Goal: Task Accomplishment & Management: Manage account settings

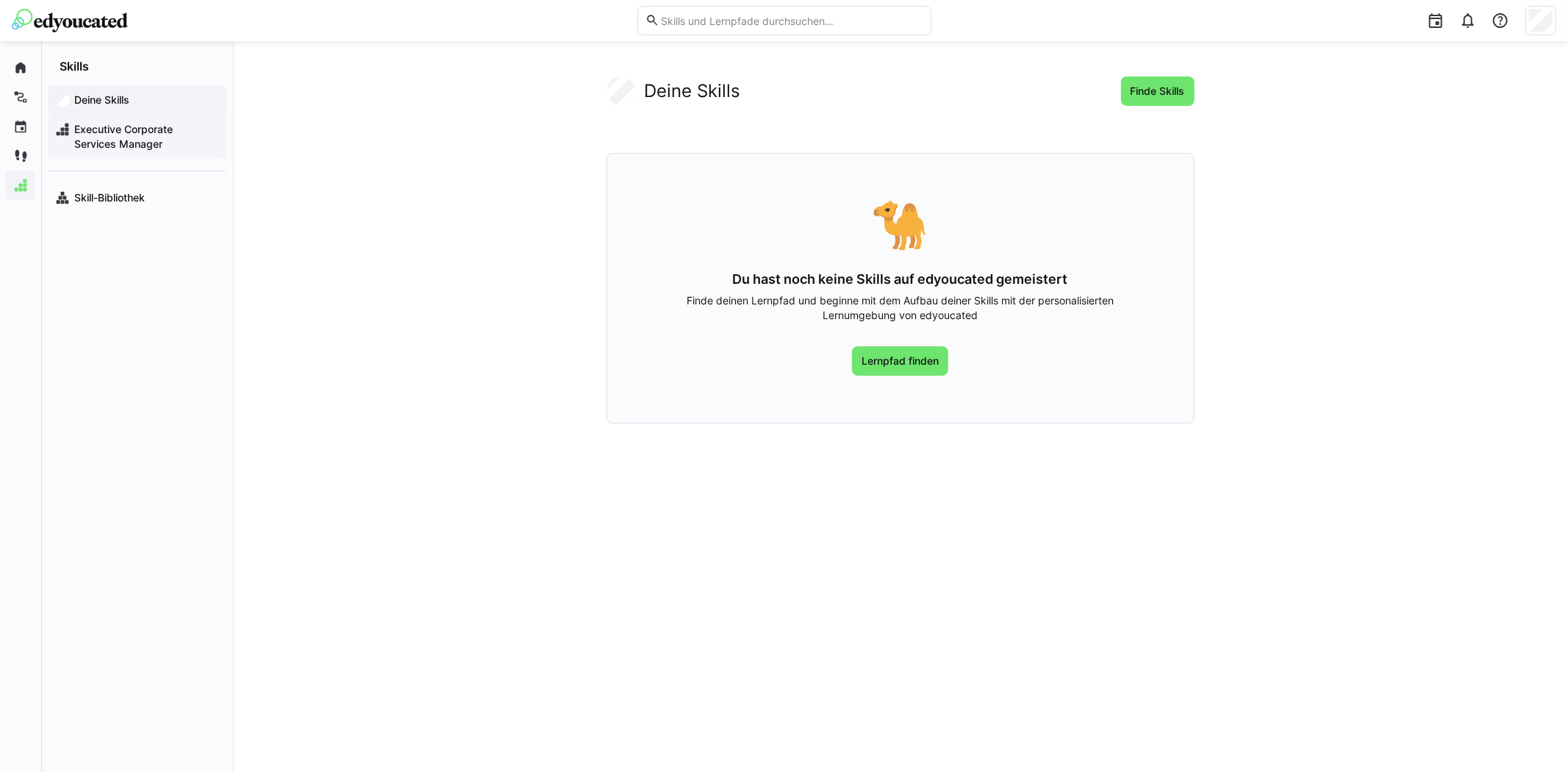
click at [149, 137] on span "Executive Corporate Services Manager" at bounding box center [145, 136] width 147 height 29
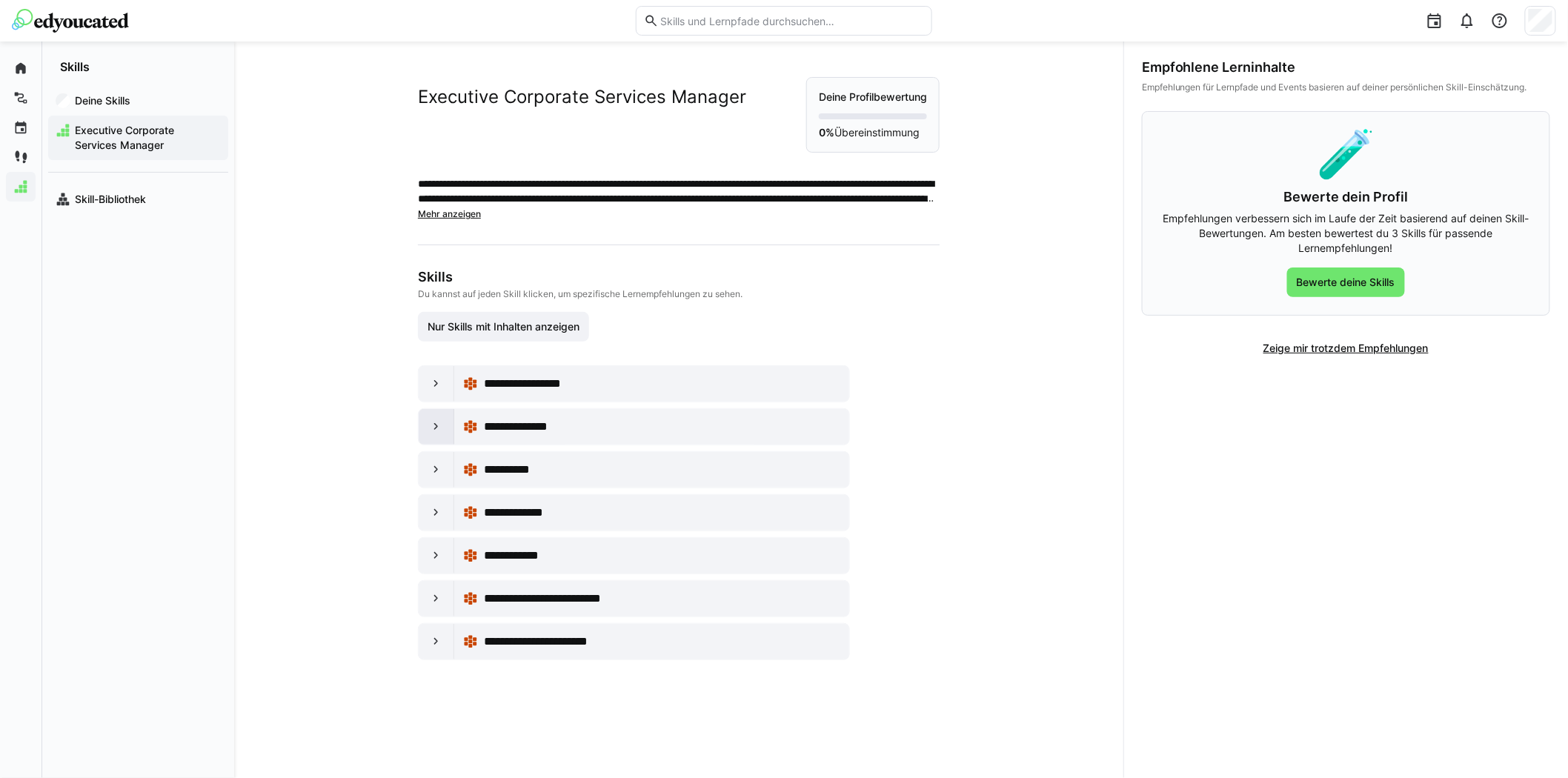
click at [431, 427] on eds-icon at bounding box center [436, 426] width 14 height 14
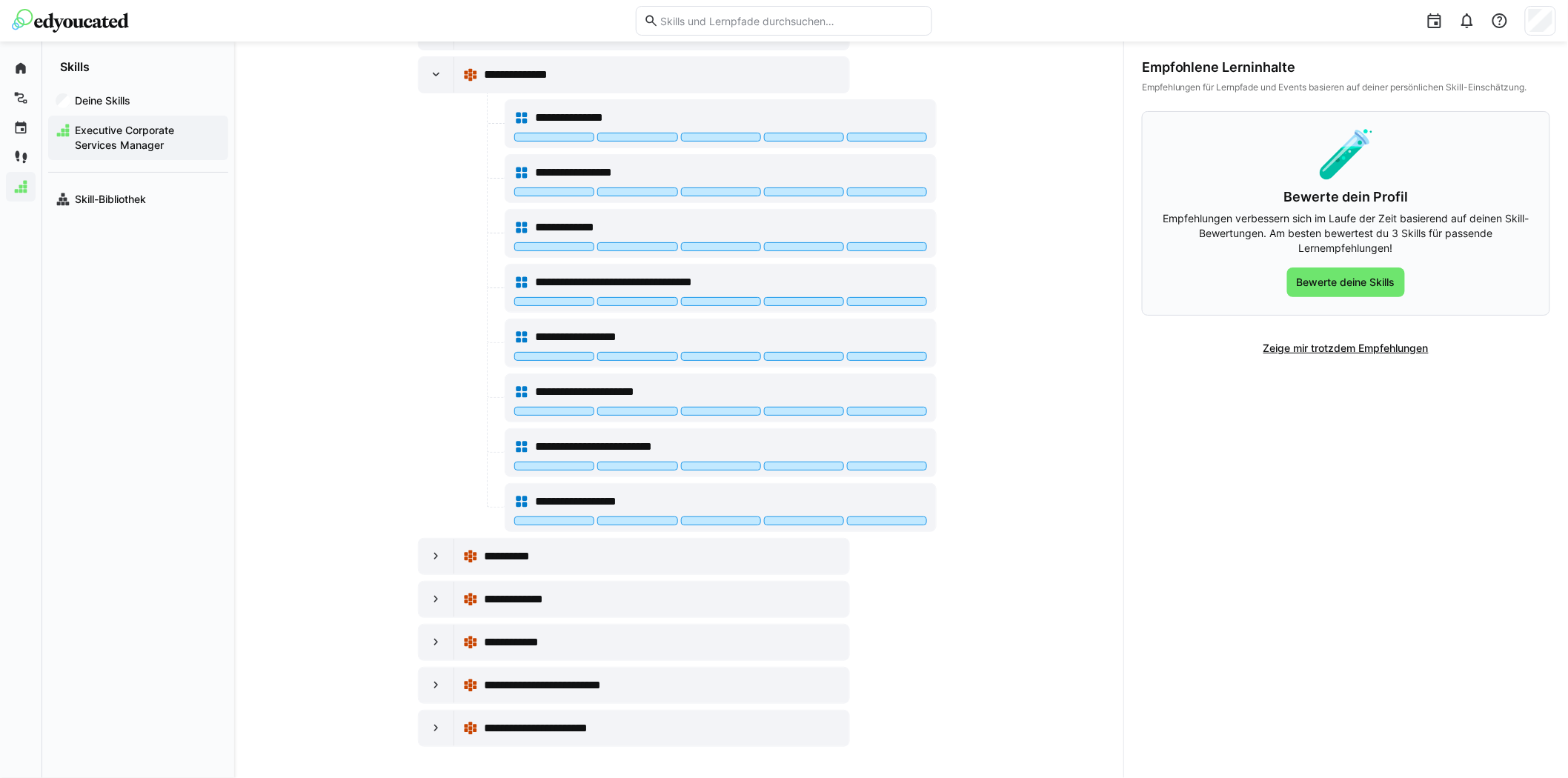
scroll to position [358, 0]
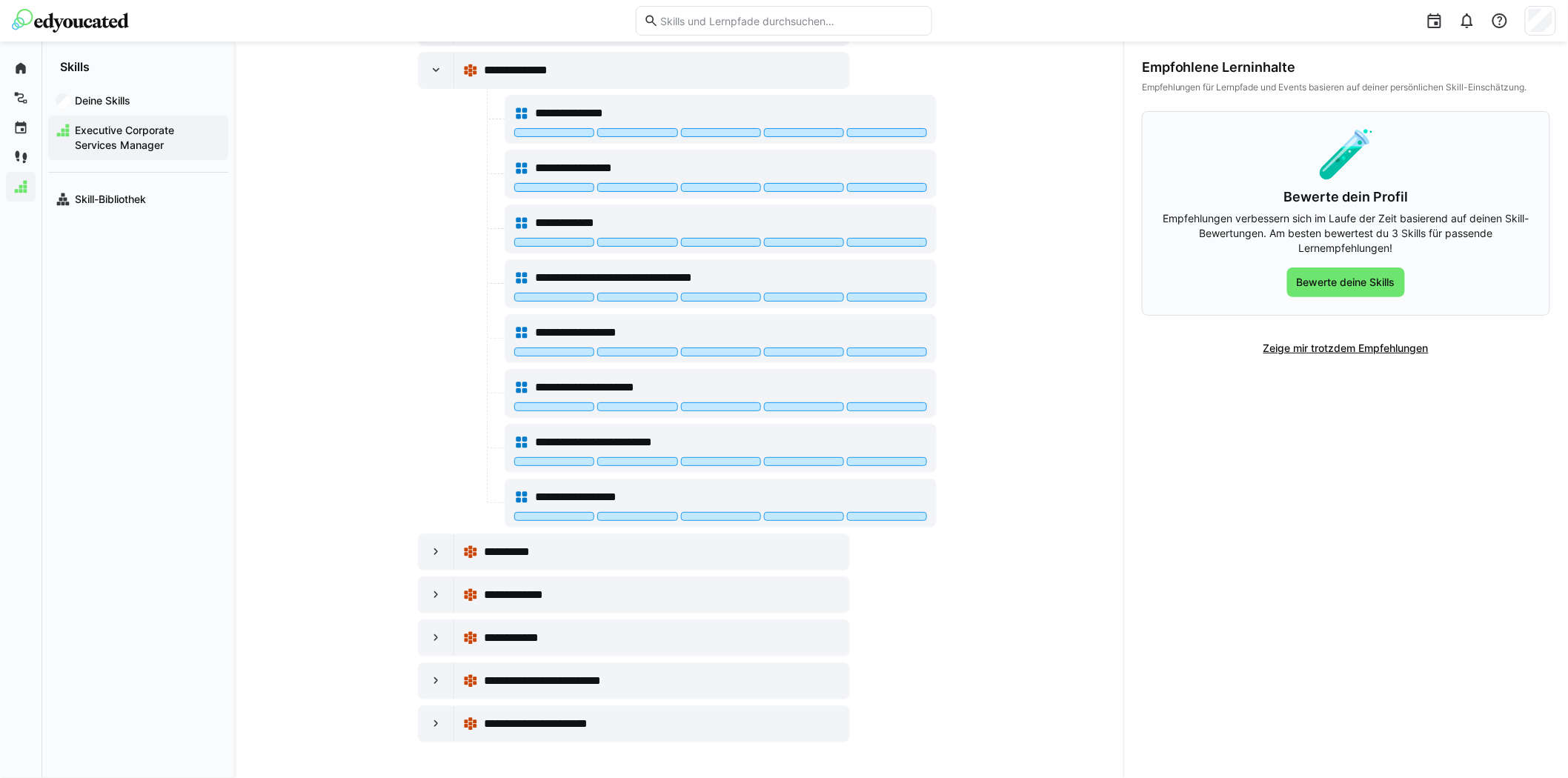
click at [431, 682] on eds-icon at bounding box center [436, 681] width 14 height 14
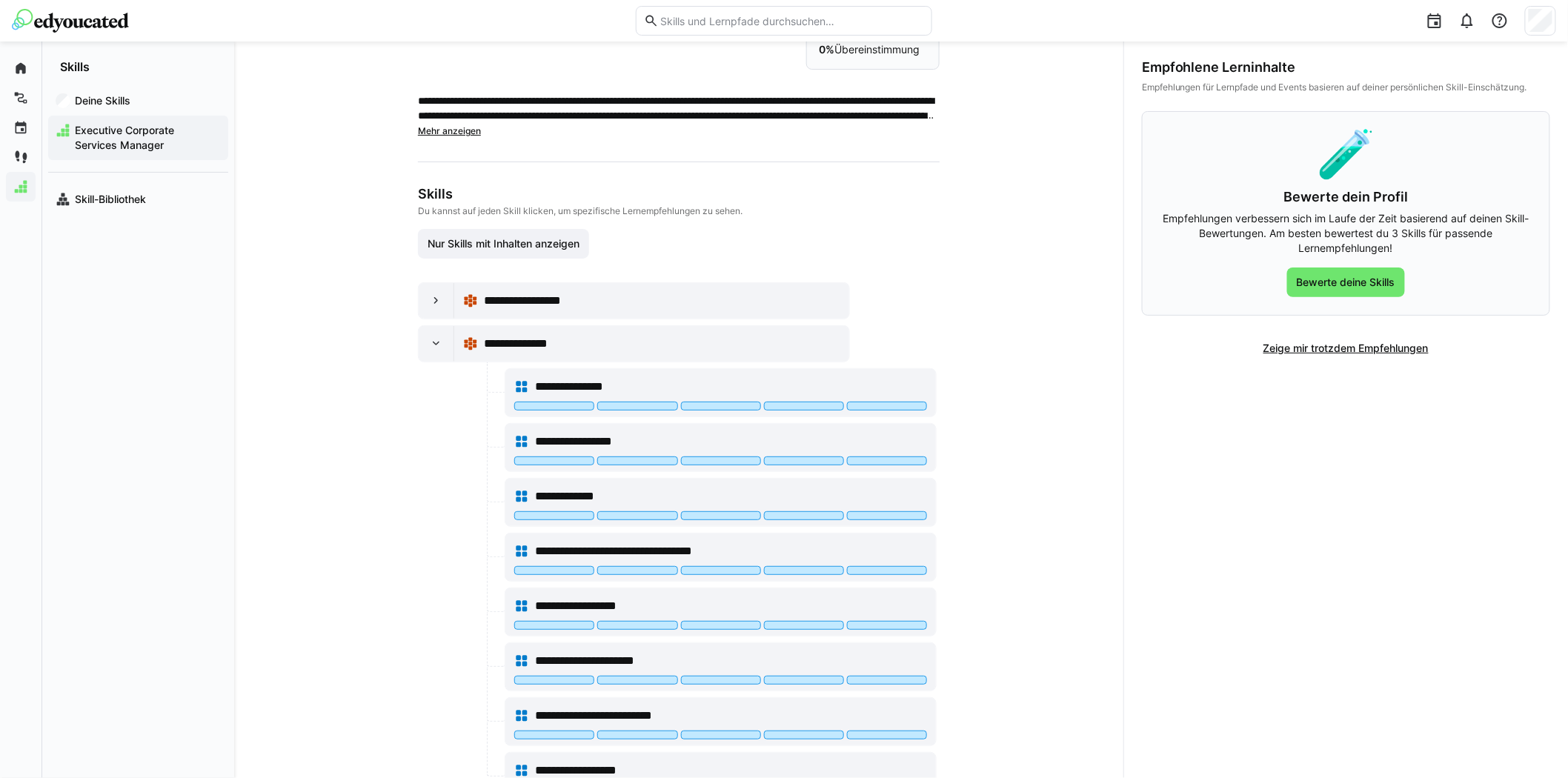
scroll to position [0, 0]
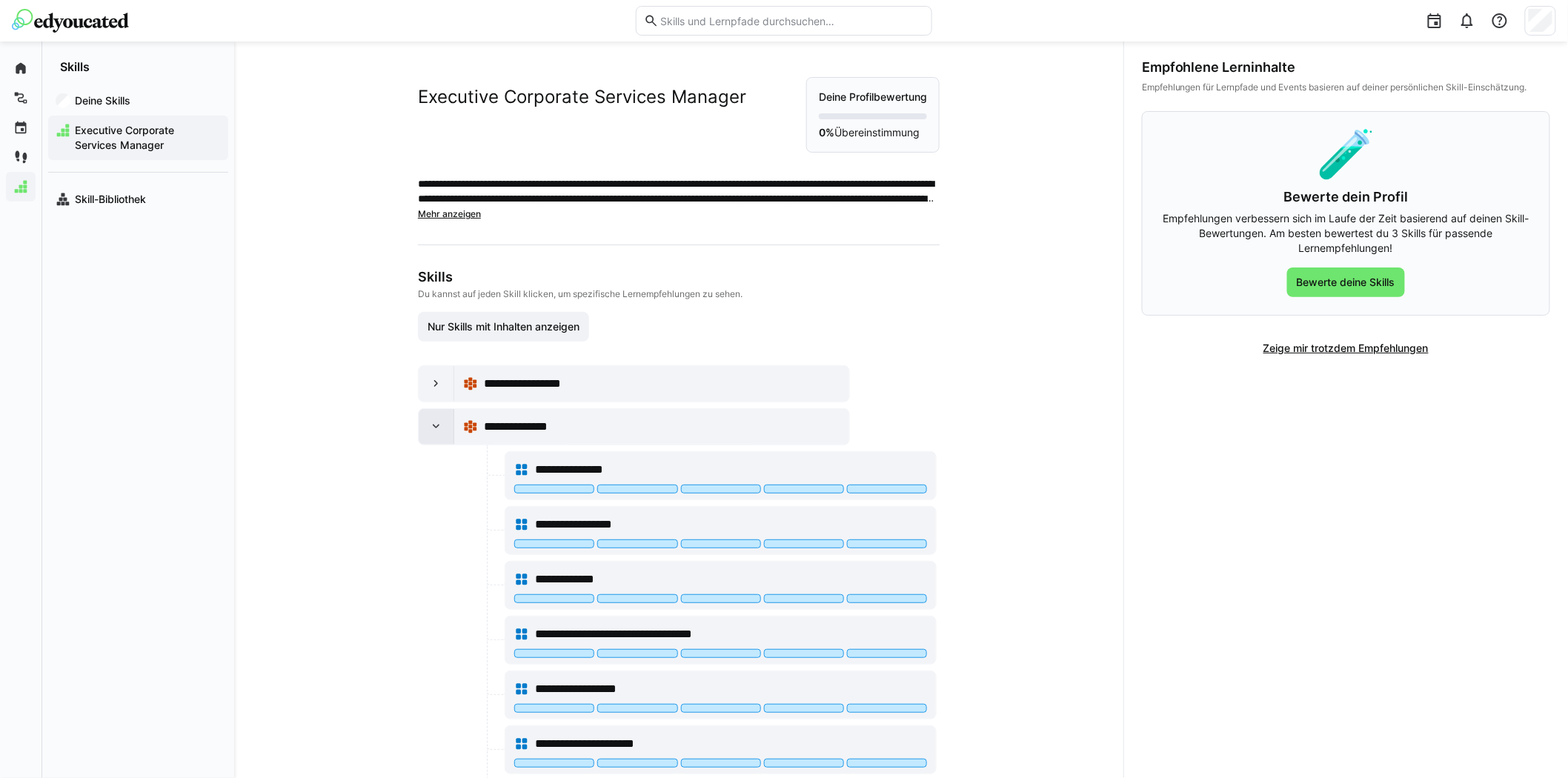
click at [429, 427] on eds-icon at bounding box center [436, 426] width 14 height 14
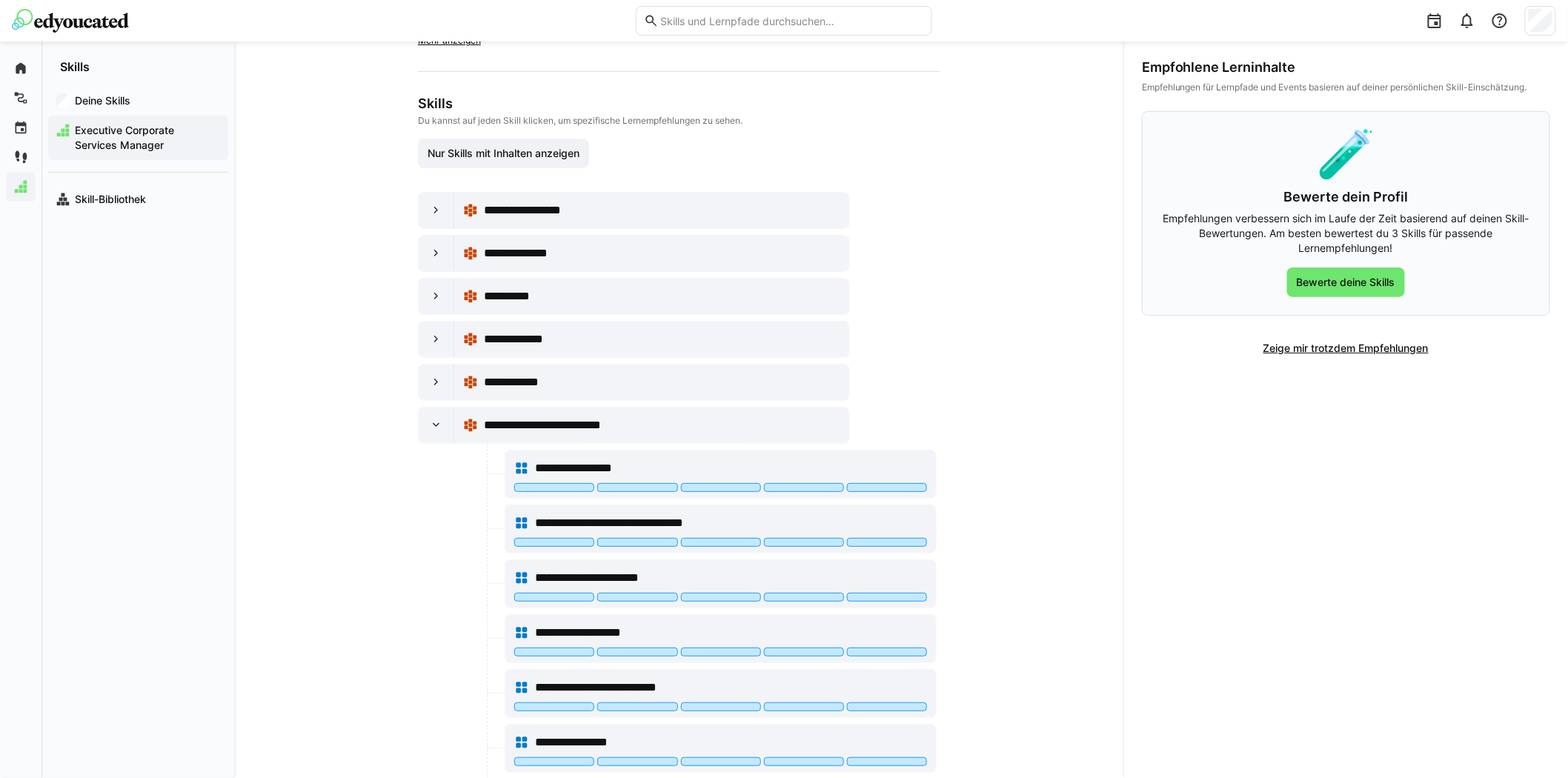
scroll to position [413, 0]
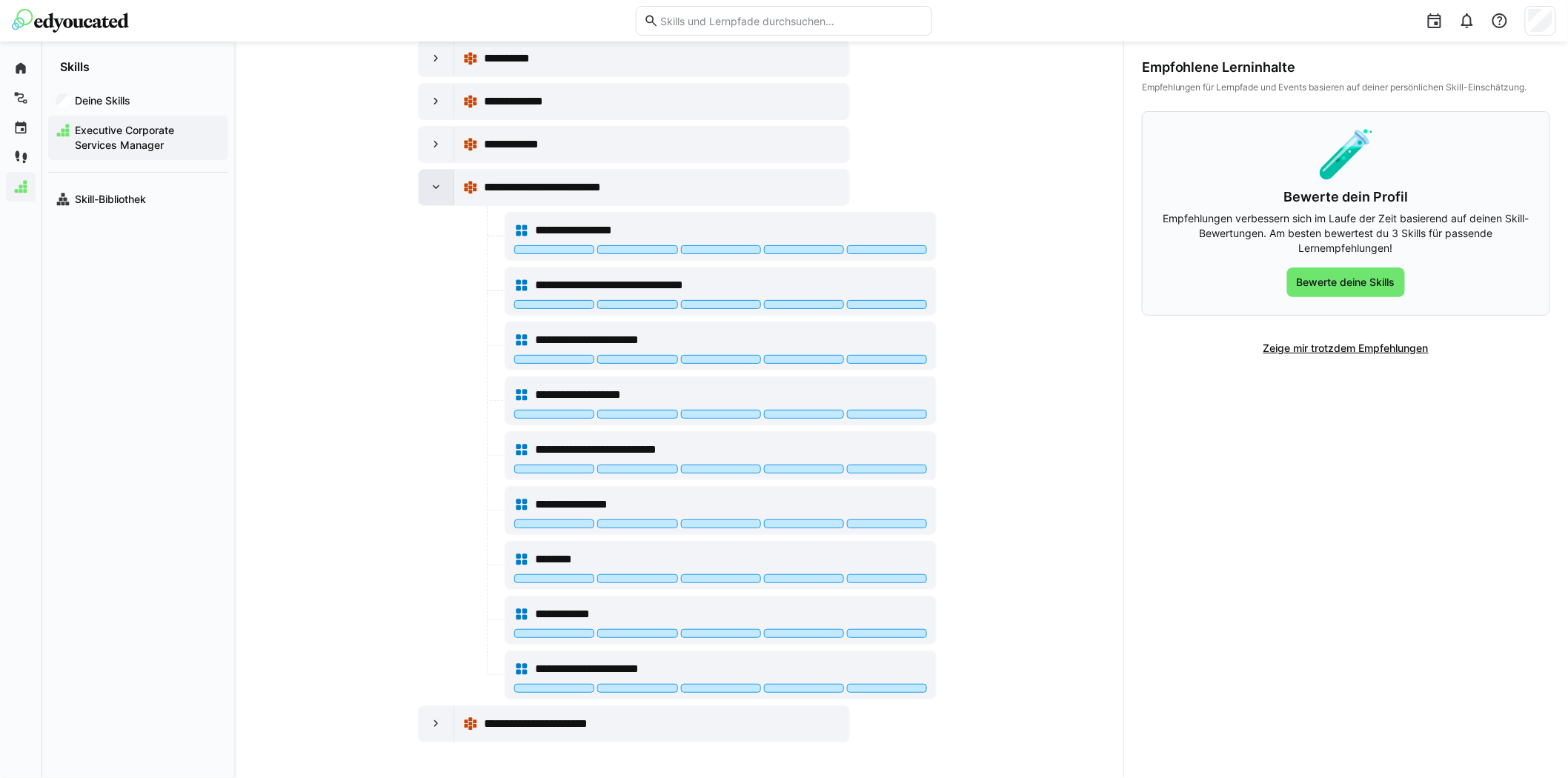
click at [429, 192] on eds-icon at bounding box center [436, 186] width 14 height 14
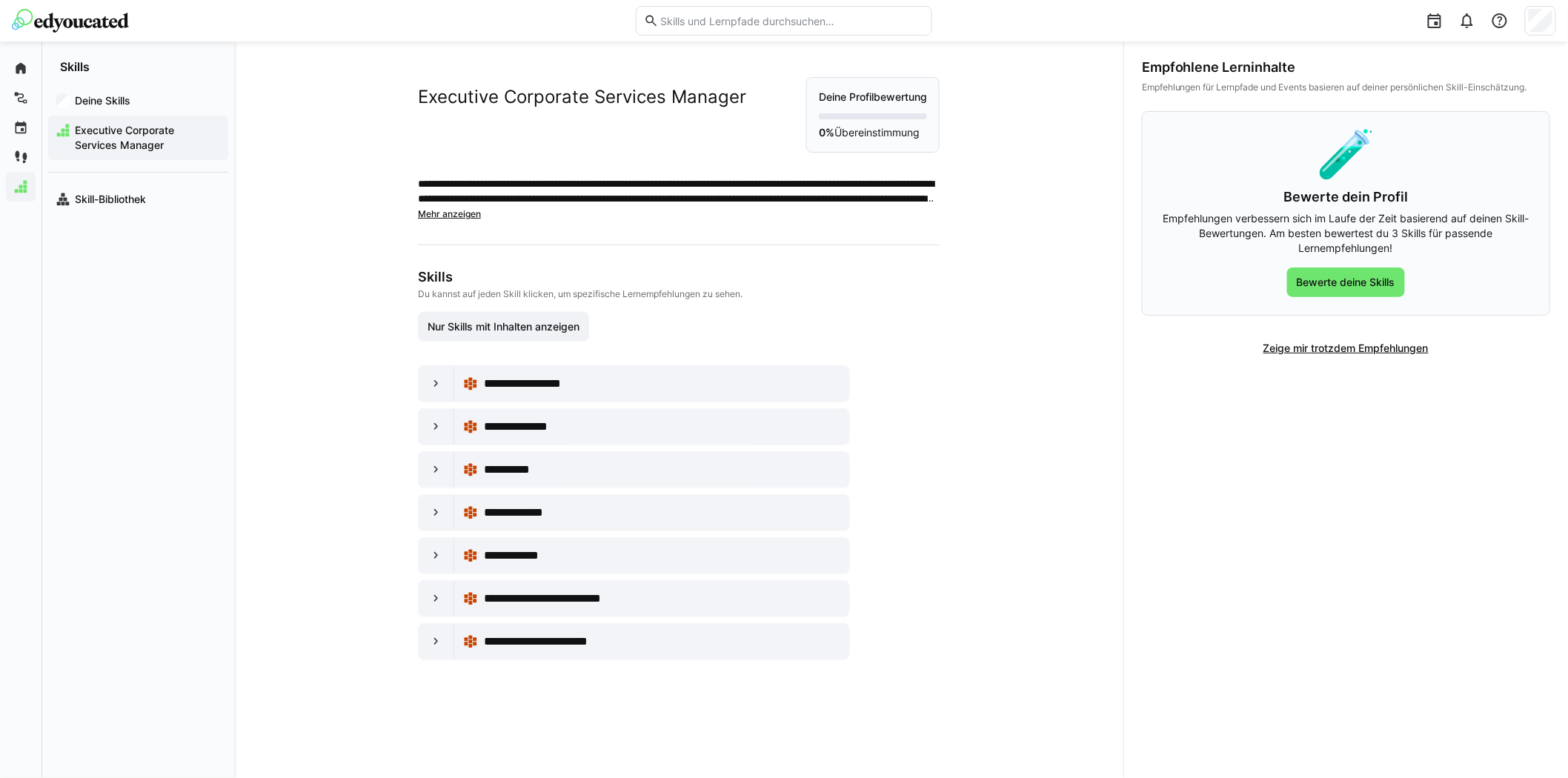
scroll to position [0, 0]
click at [429, 427] on eds-icon at bounding box center [436, 426] width 14 height 14
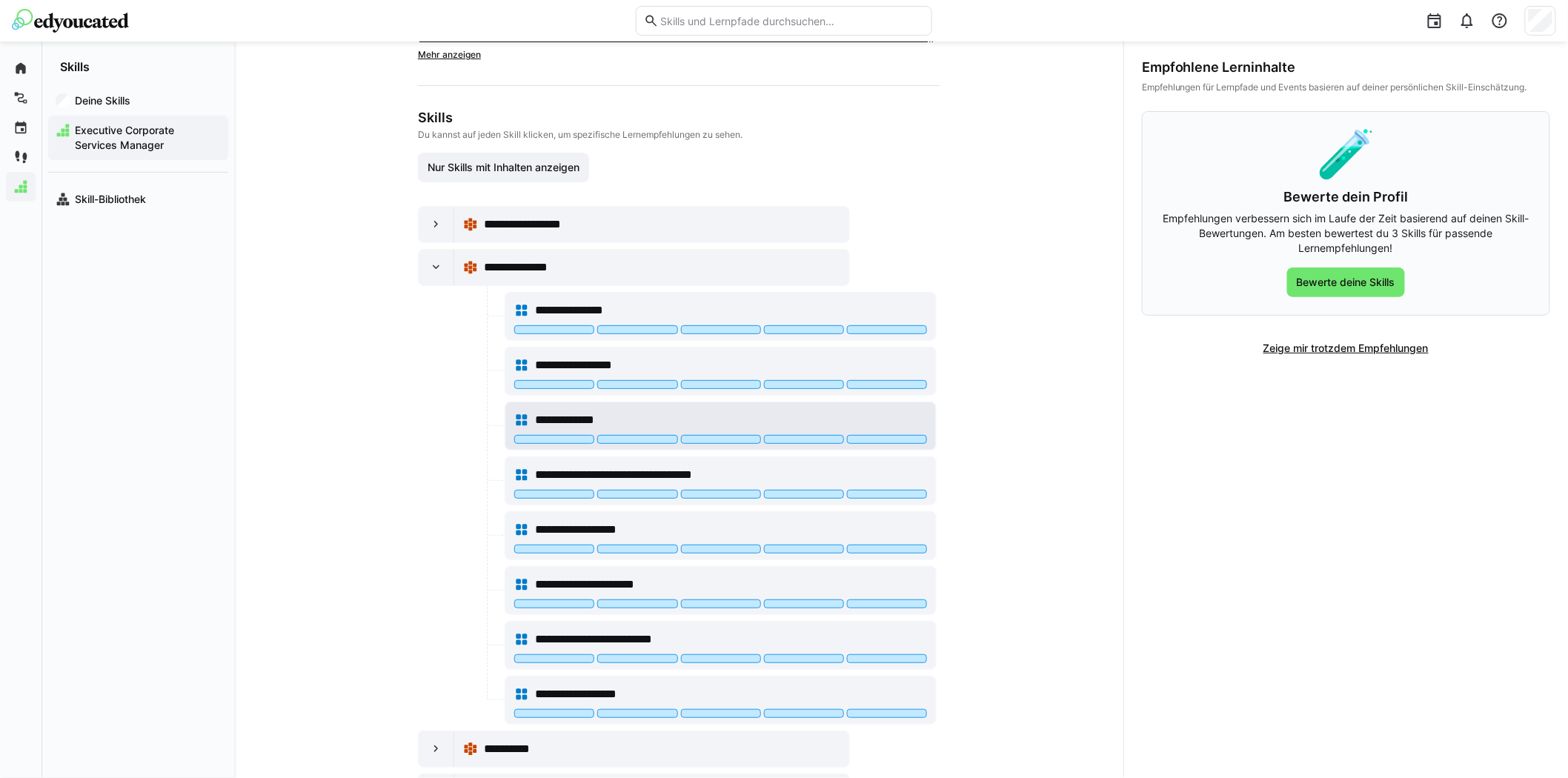
scroll to position [164, 0]
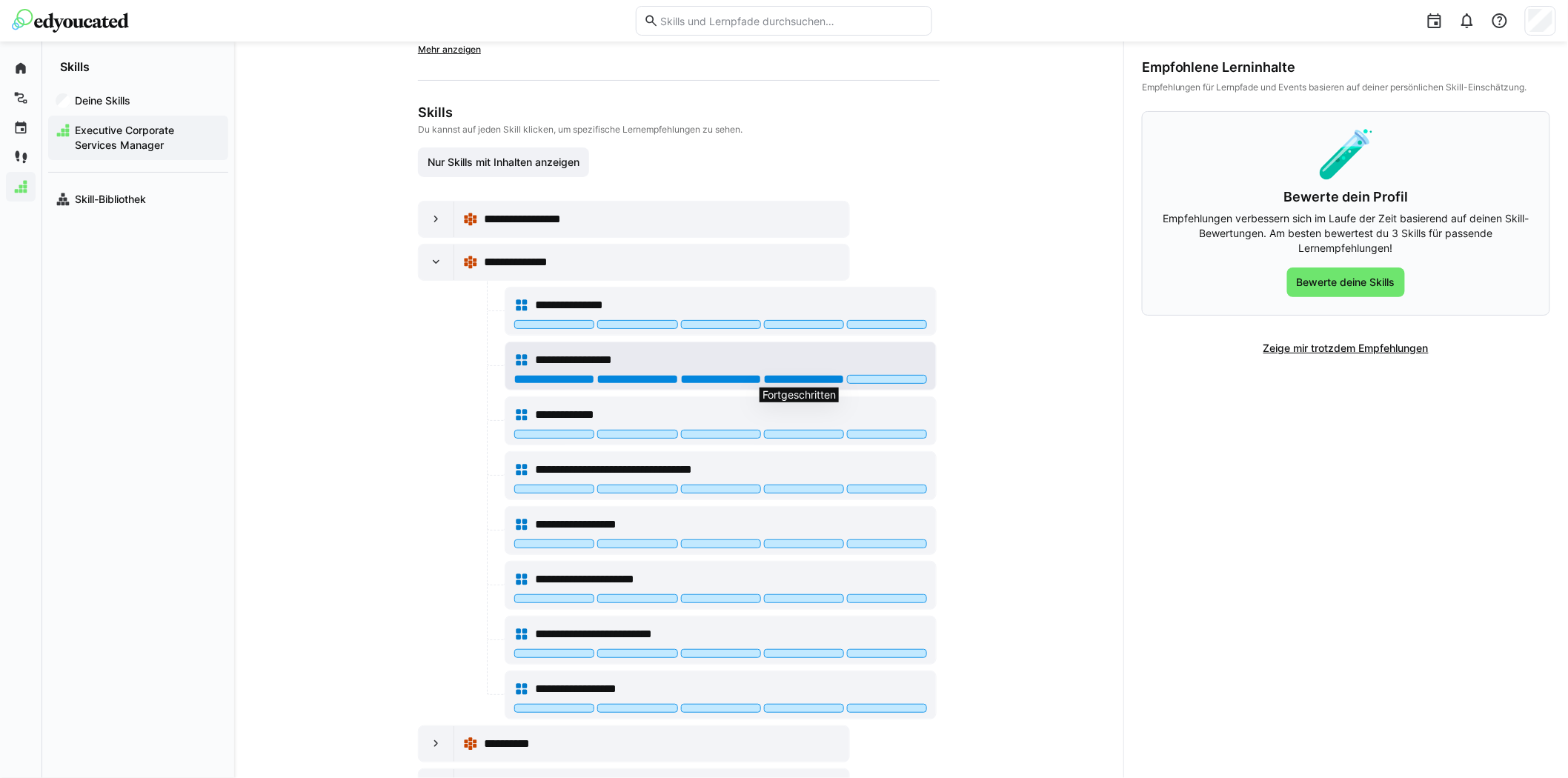
click at [798, 378] on div at bounding box center [803, 379] width 80 height 8
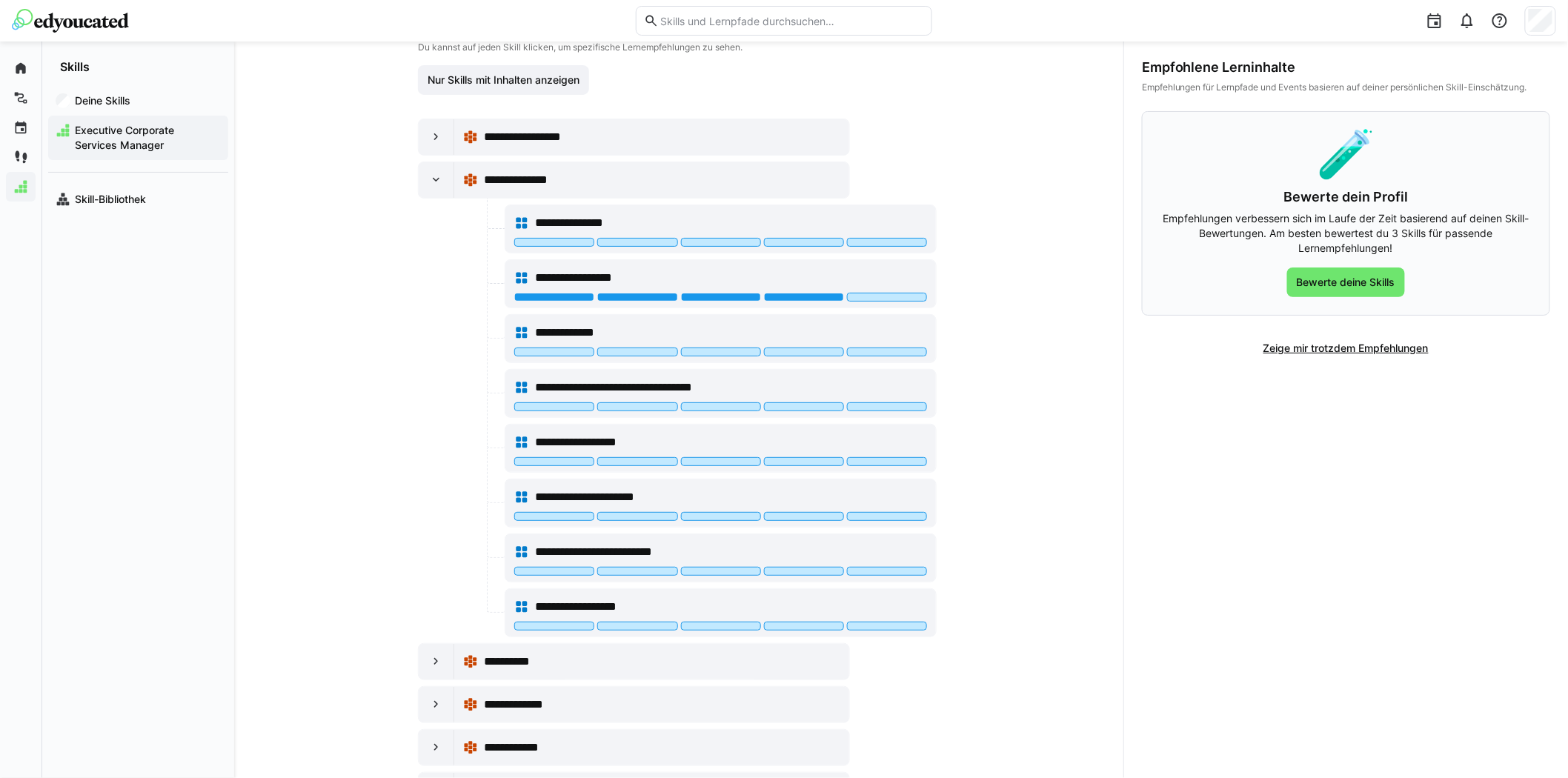
scroll to position [0, 0]
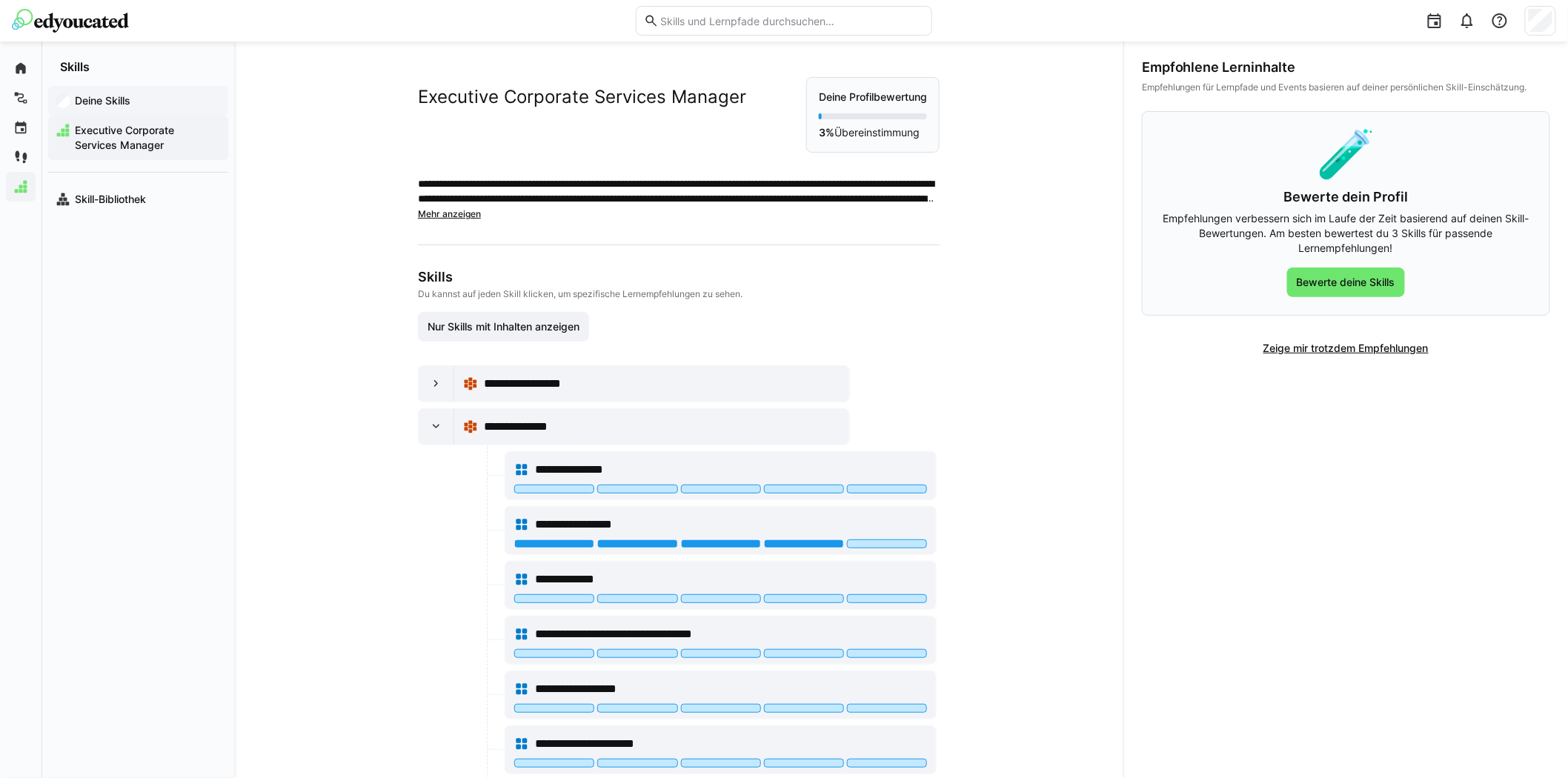
click at [0, 0] on app-navigation-label "Deine Skills" at bounding box center [0, 0] width 0 height 0
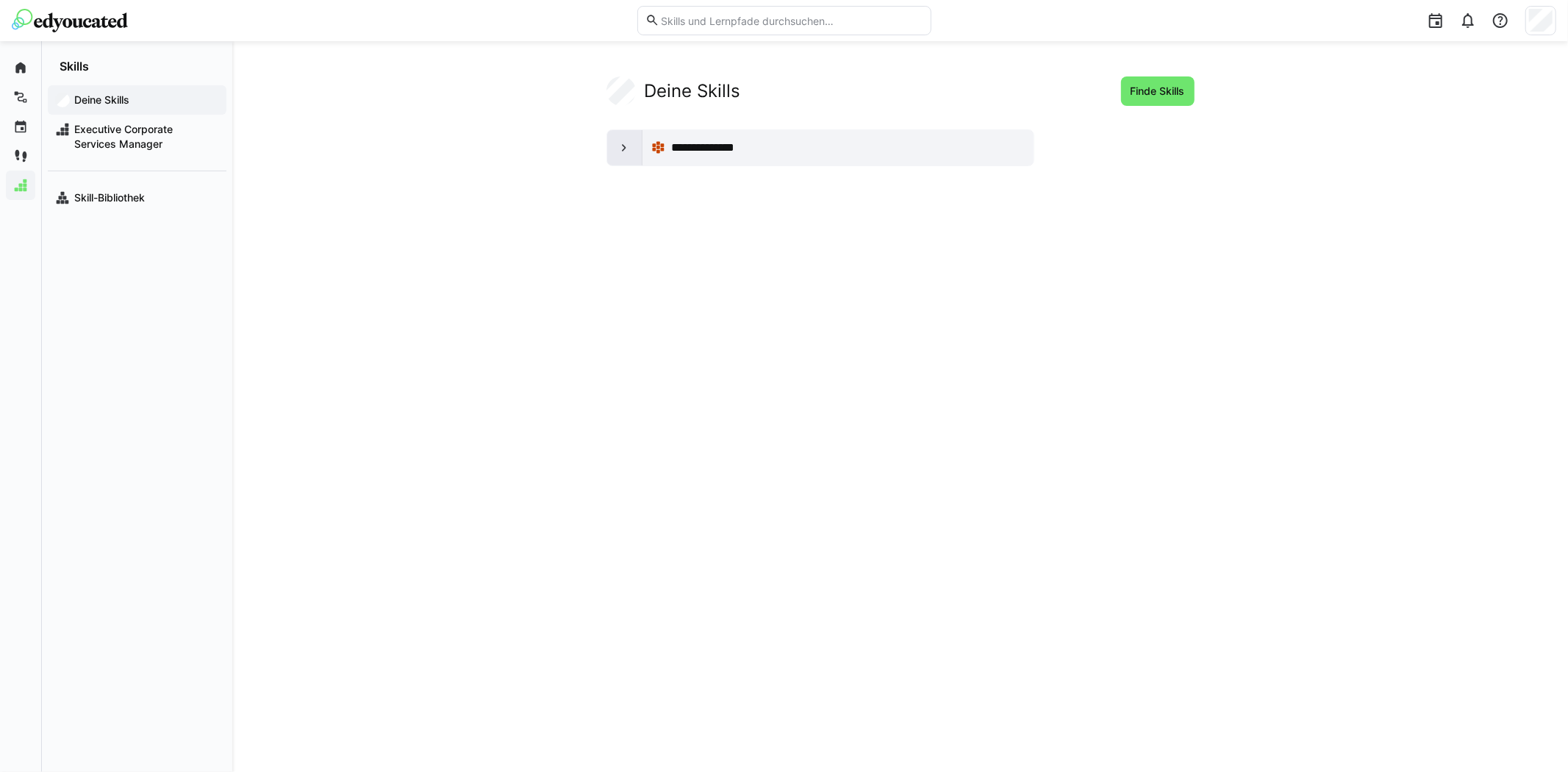
click at [621, 150] on eds-icon at bounding box center [623, 147] width 14 height 14
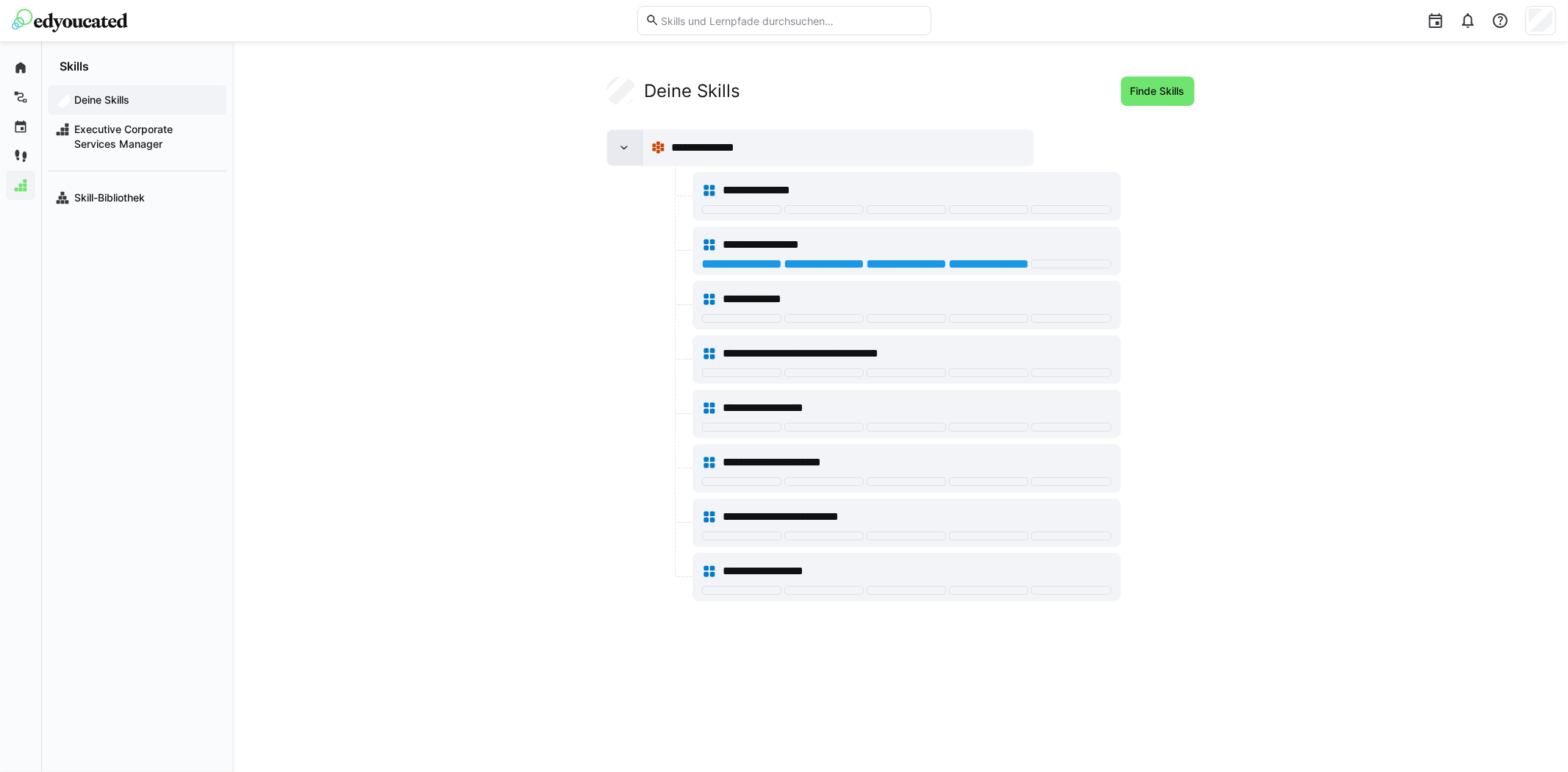
click at [621, 150] on eds-icon at bounding box center [623, 147] width 14 height 14
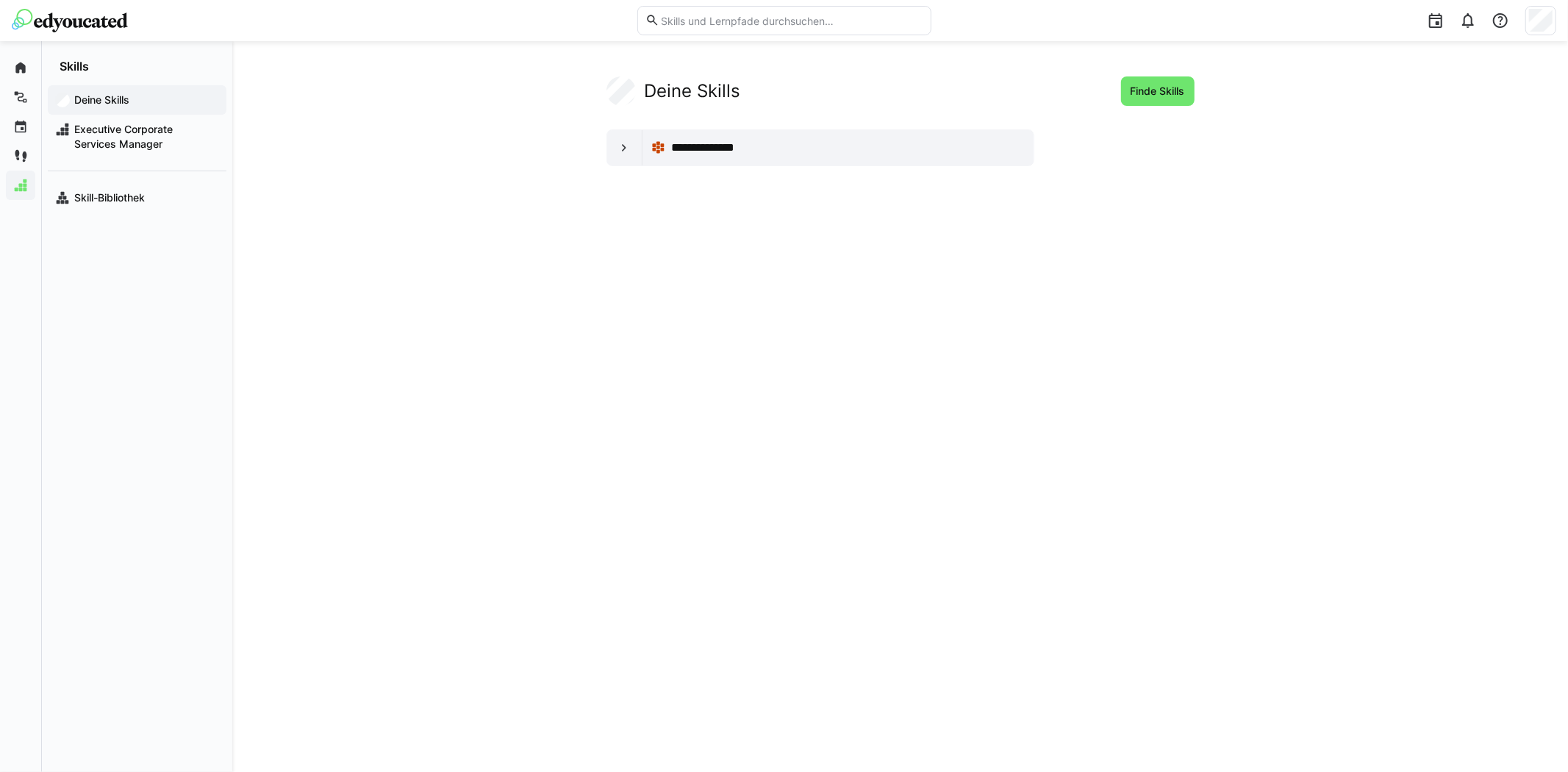
click at [51, 20] on img at bounding box center [70, 20] width 116 height 24
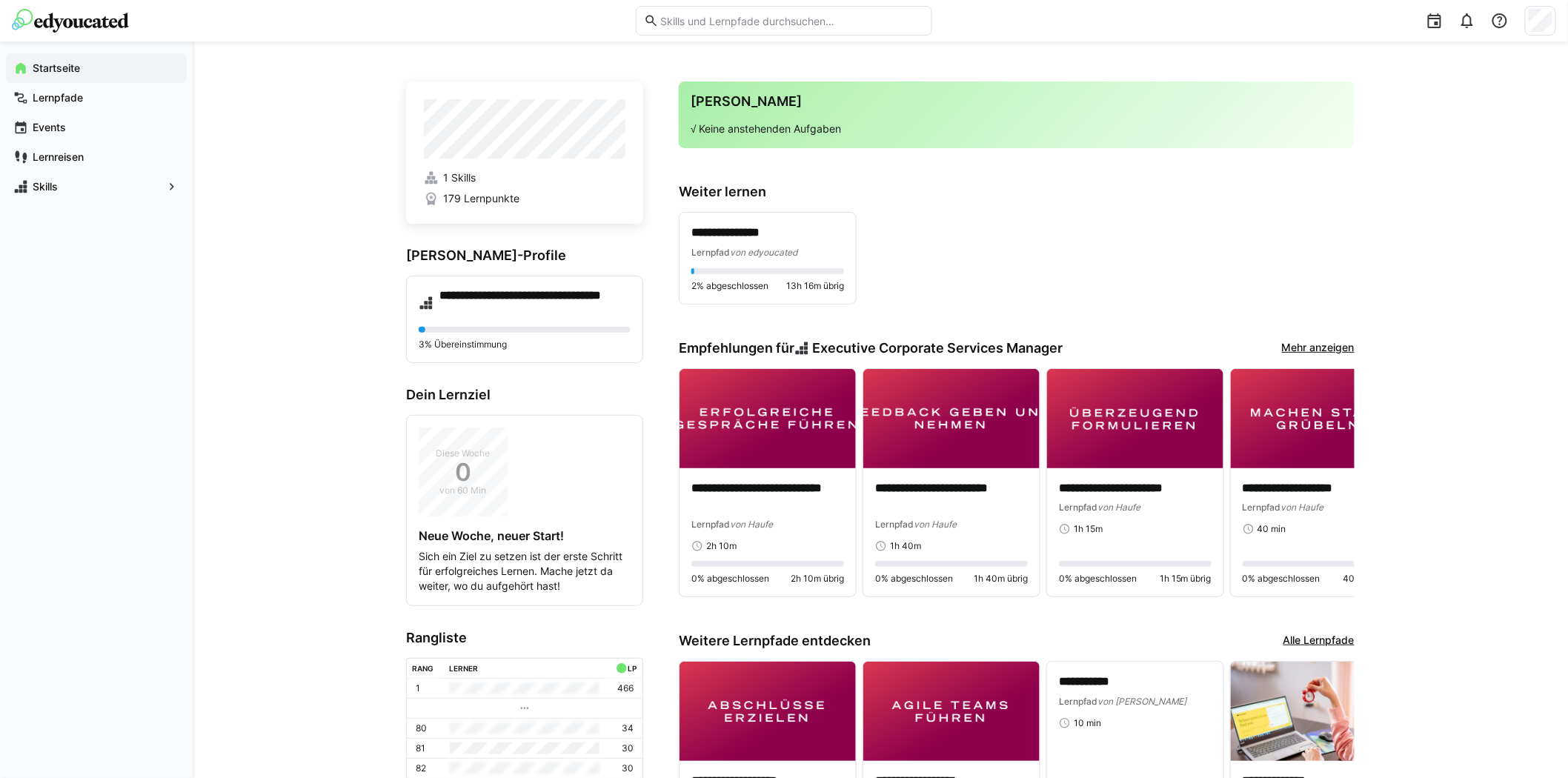
scroll to position [82, 0]
